Goal: Transaction & Acquisition: Purchase product/service

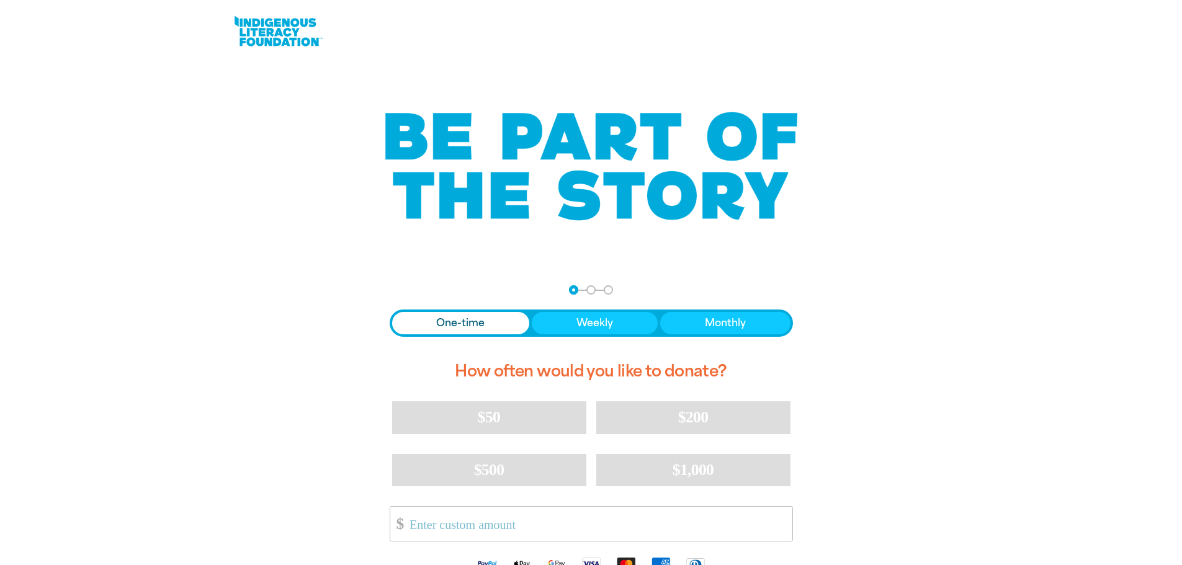
click at [456, 330] on span "One-time" at bounding box center [460, 323] width 48 height 15
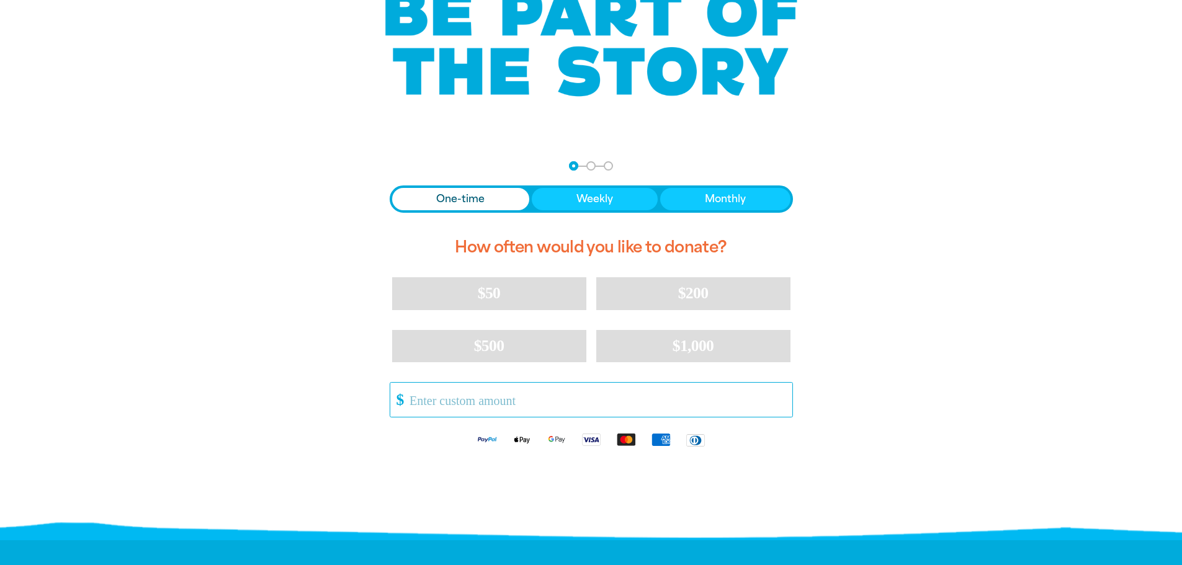
click at [427, 400] on input "Other Amount" at bounding box center [596, 400] width 391 height 34
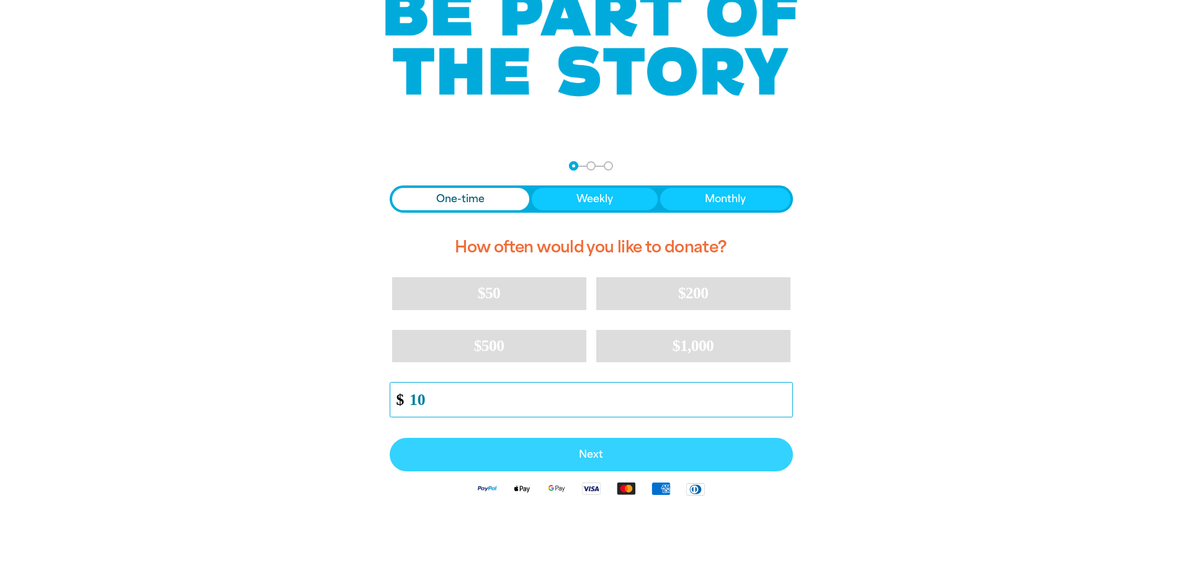
type input "10"
click at [586, 453] on span "Next" at bounding box center [591, 455] width 376 height 10
select select "AU"
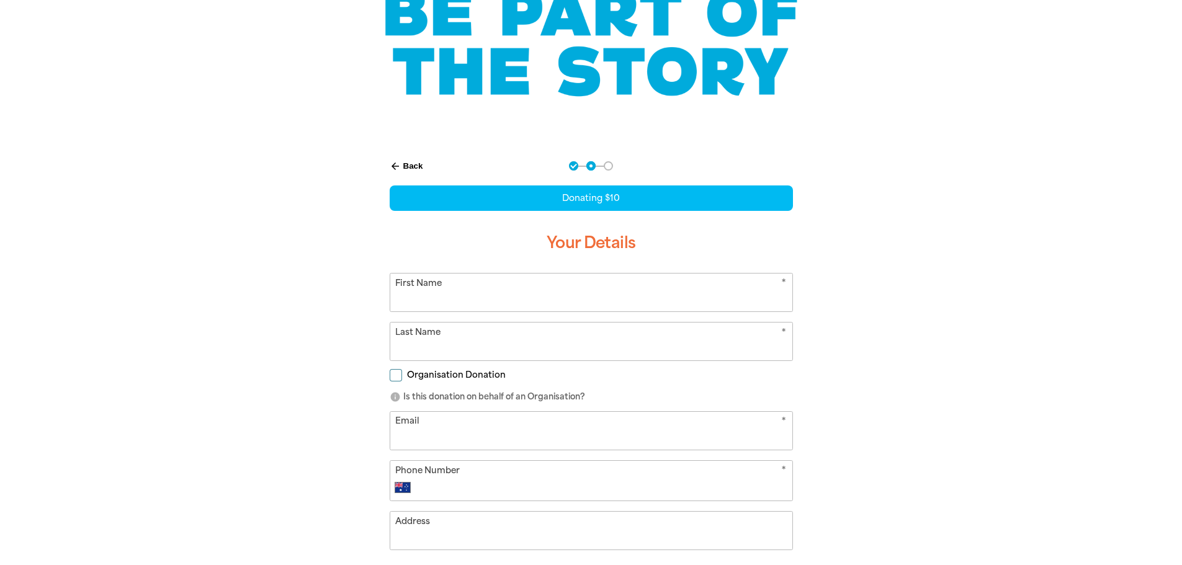
click at [436, 290] on input "First Name" at bounding box center [591, 293] width 402 height 38
type input "[PERSON_NAME]"
click at [418, 432] on input "Email" at bounding box center [591, 431] width 402 height 38
type input "[EMAIL_ADDRESS][DOMAIN_NAME]"
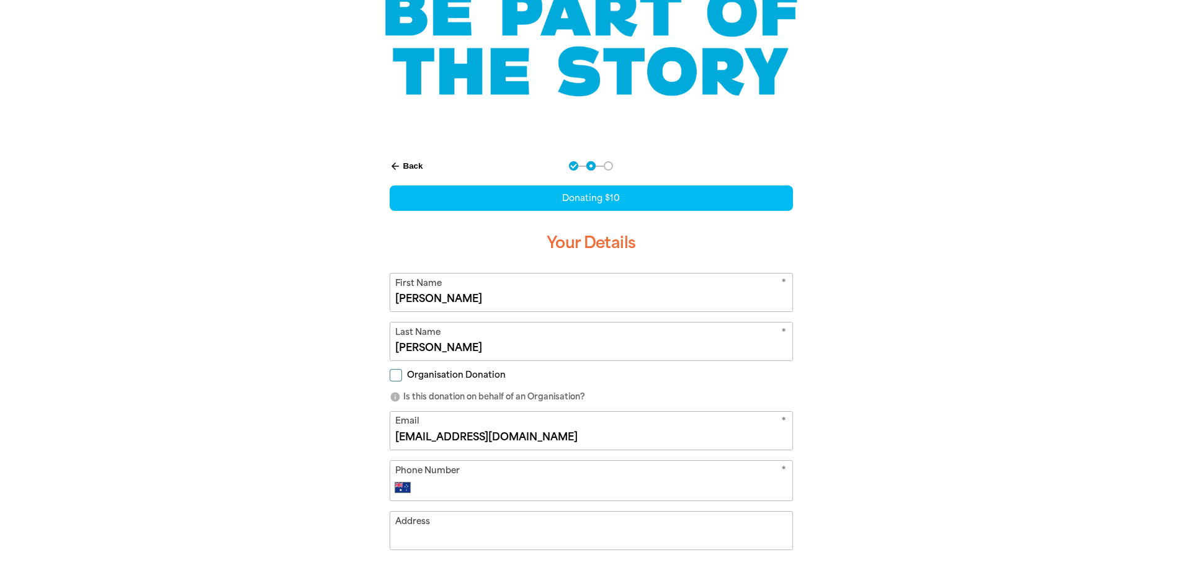
click at [444, 537] on input "Address" at bounding box center [591, 531] width 402 height 38
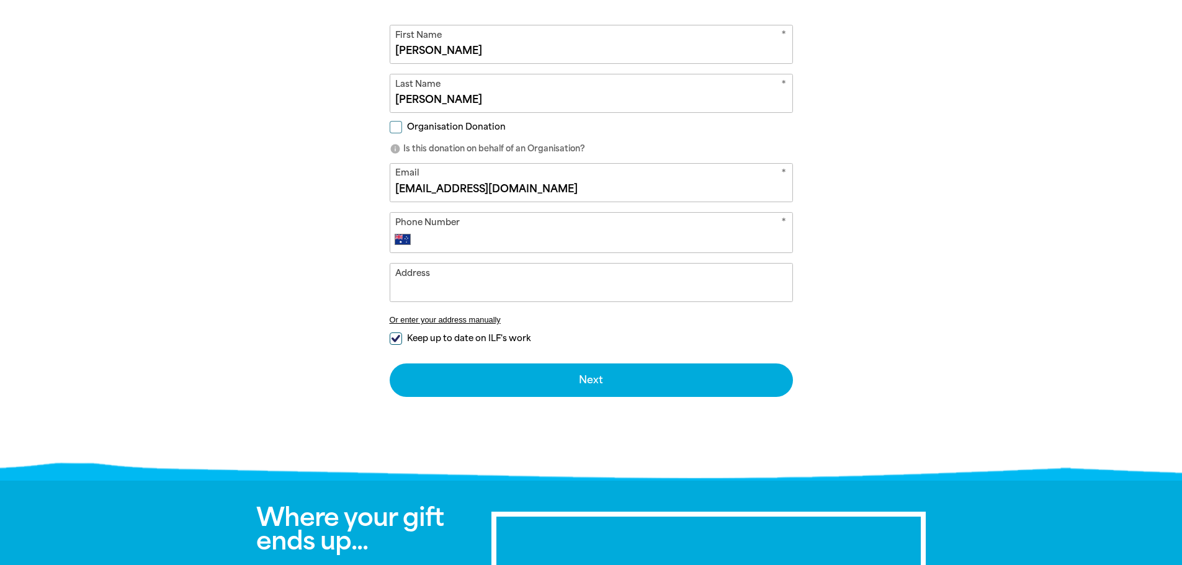
click at [467, 235] on input "Phone Number" at bounding box center [603, 239] width 367 height 15
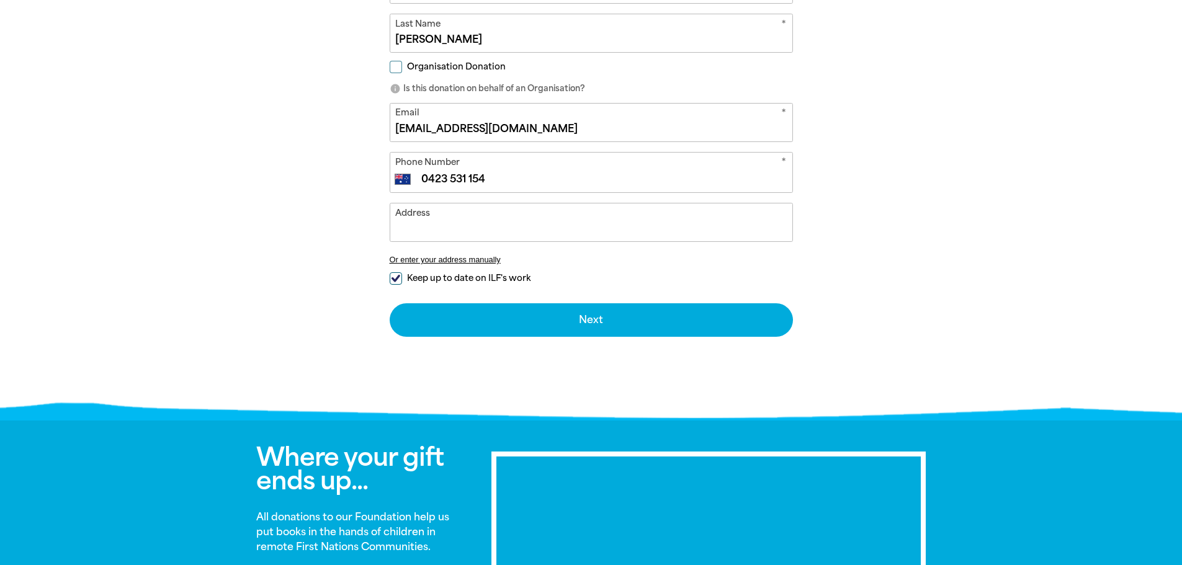
scroll to position [308, 0]
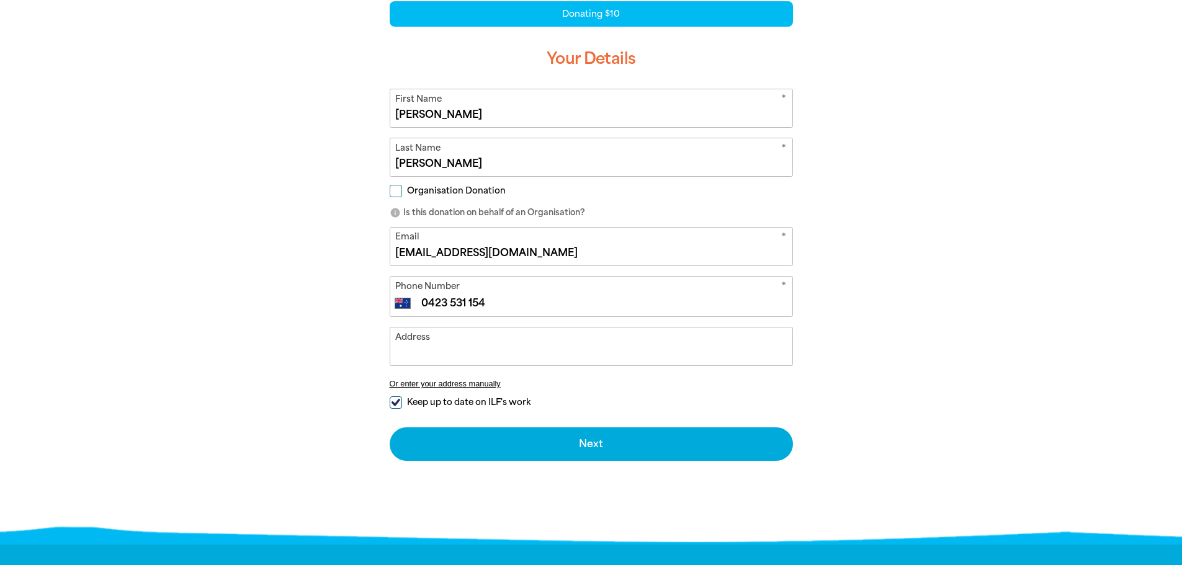
type input "0423 531 154"
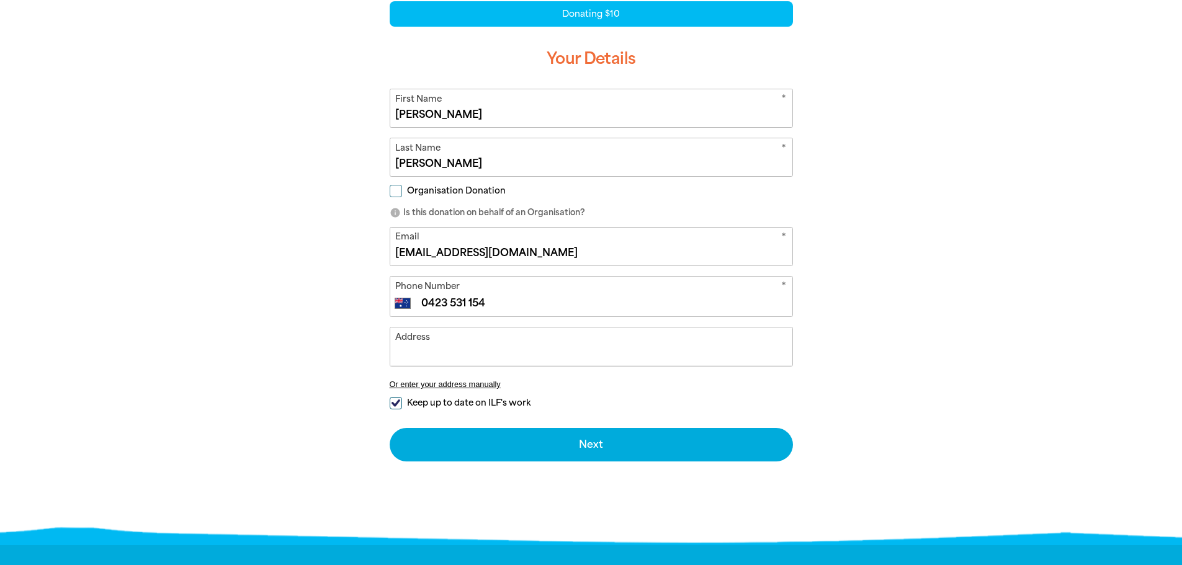
click at [439, 343] on input "Address" at bounding box center [591, 347] width 402 height 38
click at [436, 404] on span "Keep up to date on ILF's work" at bounding box center [468, 403] width 123 height 12
click at [402, 404] on input "Keep up to date on ILF's work" at bounding box center [396, 403] width 12 height 12
checkbox input "false"
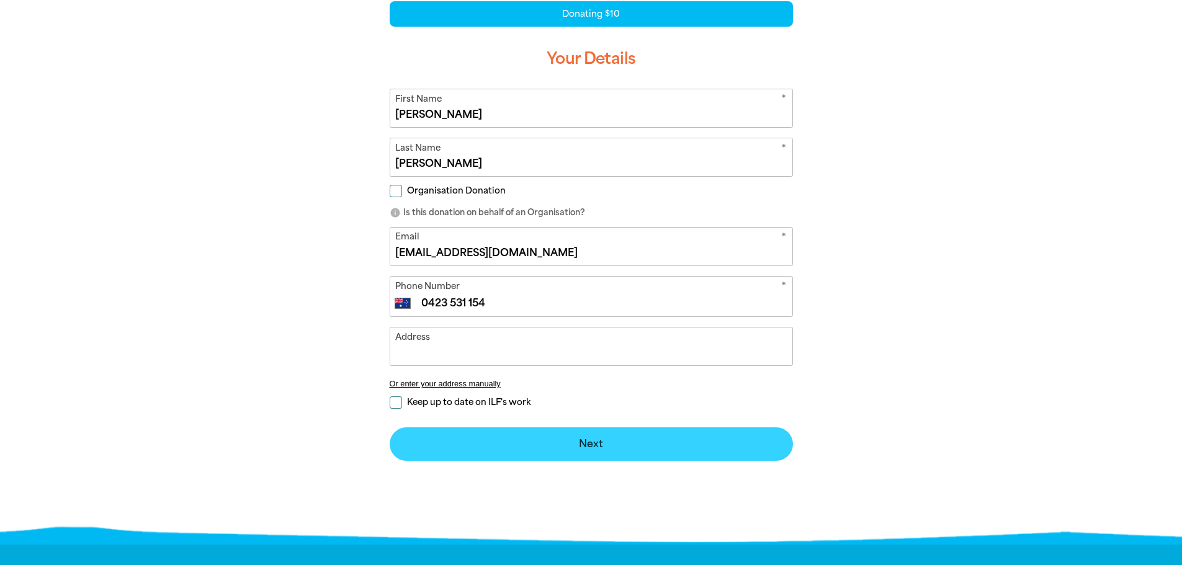
click at [544, 454] on button "Next chevron_right" at bounding box center [591, 445] width 403 height 34
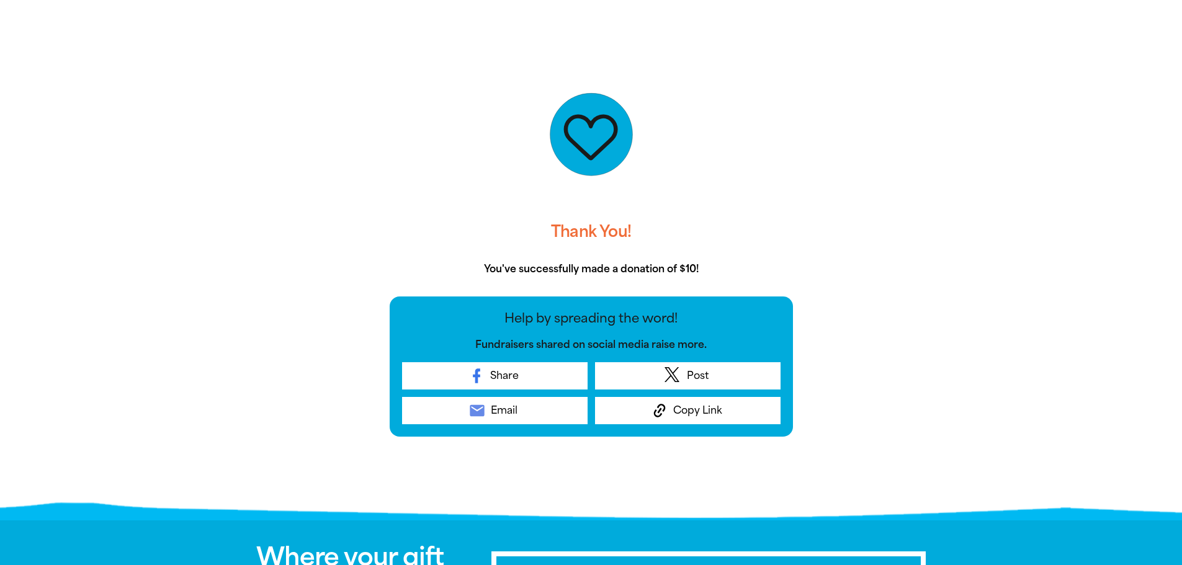
scroll to position [0, 0]
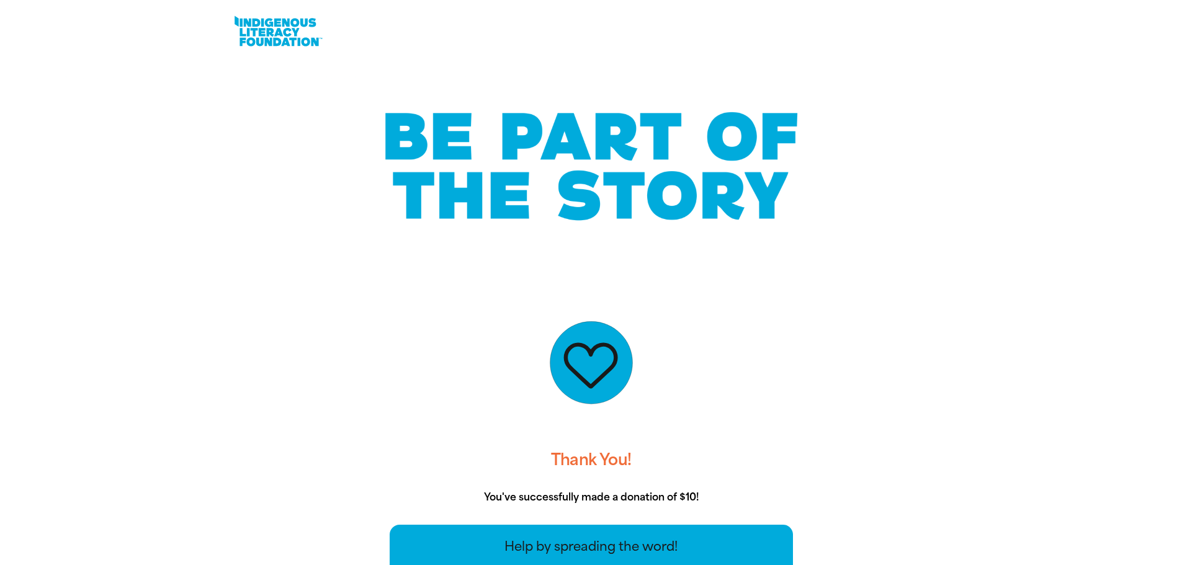
click at [283, 29] on link at bounding box center [277, 31] width 93 height 38
